Goal: Task Accomplishment & Management: Manage account settings

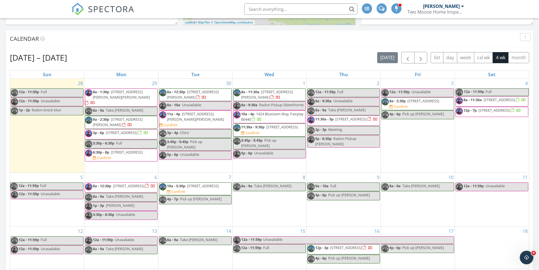
scroll to position [198, 0]
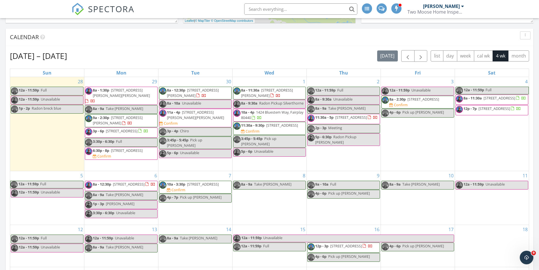
click at [182, 44] on div "Calendar" at bounding box center [269, 37] width 527 height 17
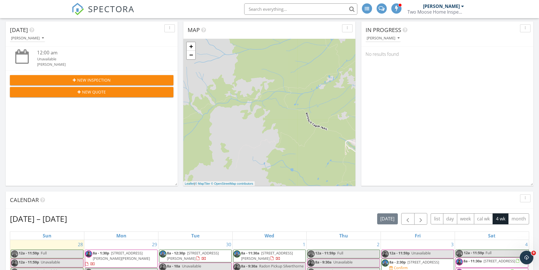
scroll to position [0, 0]
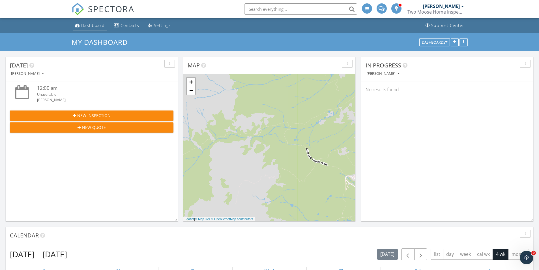
click at [87, 29] on link "Dashboard" at bounding box center [90, 25] width 34 height 10
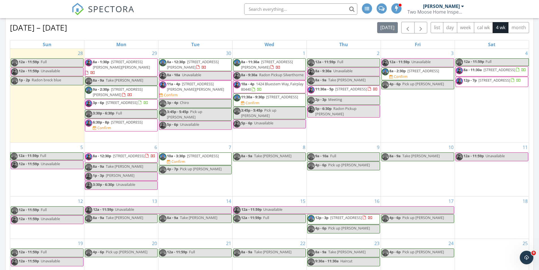
scroll to position [198, 0]
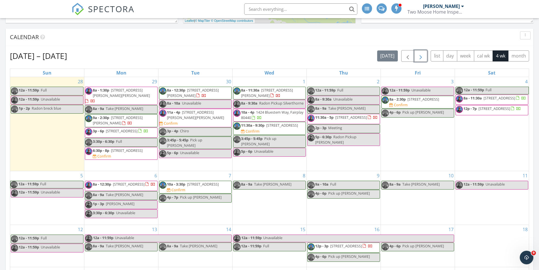
click at [424, 57] on button "button" at bounding box center [420, 56] width 13 height 12
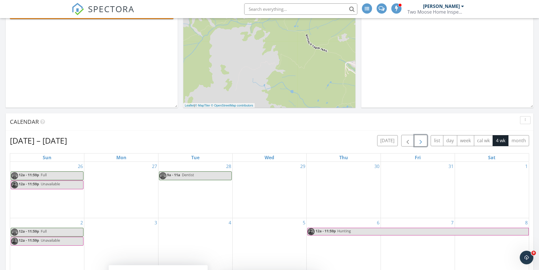
scroll to position [113, 0]
click at [405, 140] on span "button" at bounding box center [407, 140] width 7 height 7
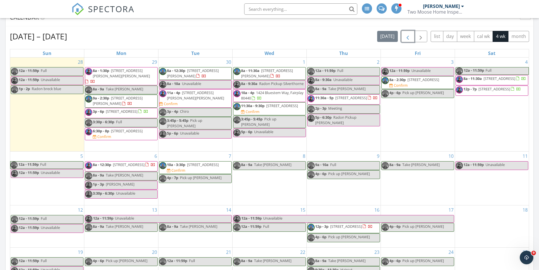
scroll to position [255, 0]
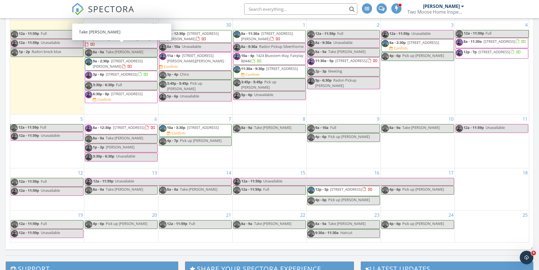
click at [129, 125] on span "37 Ponderosa Rd, Fairplay 80440" at bounding box center [129, 127] width 32 height 5
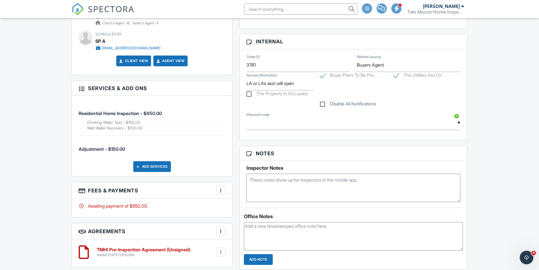
click at [155, 161] on div "Add Services" at bounding box center [152, 166] width 38 height 11
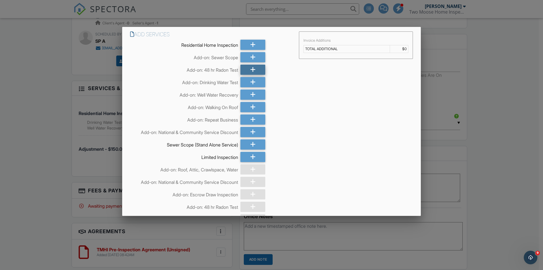
click at [250, 72] on icon at bounding box center [252, 69] width 5 height 10
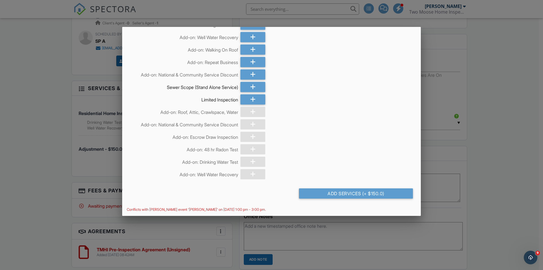
scroll to position [58, 0]
click at [324, 195] on div "Add Services (+ $150.0)" at bounding box center [356, 193] width 114 height 10
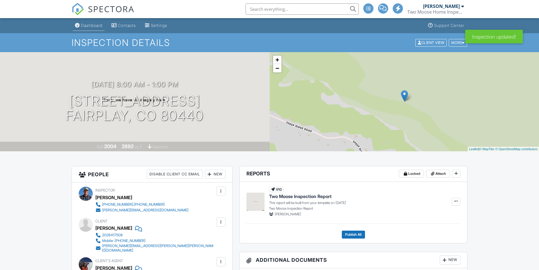
click at [92, 27] on div "Dashboard" at bounding box center [91, 25] width 21 height 5
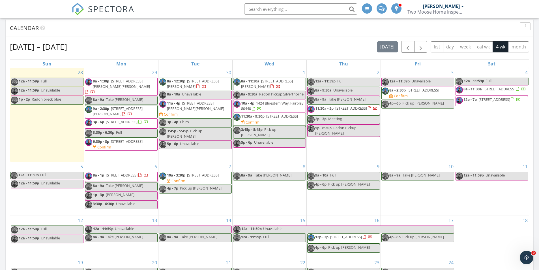
scroll to position [198, 0]
